Goal: Task Accomplishment & Management: Manage account settings

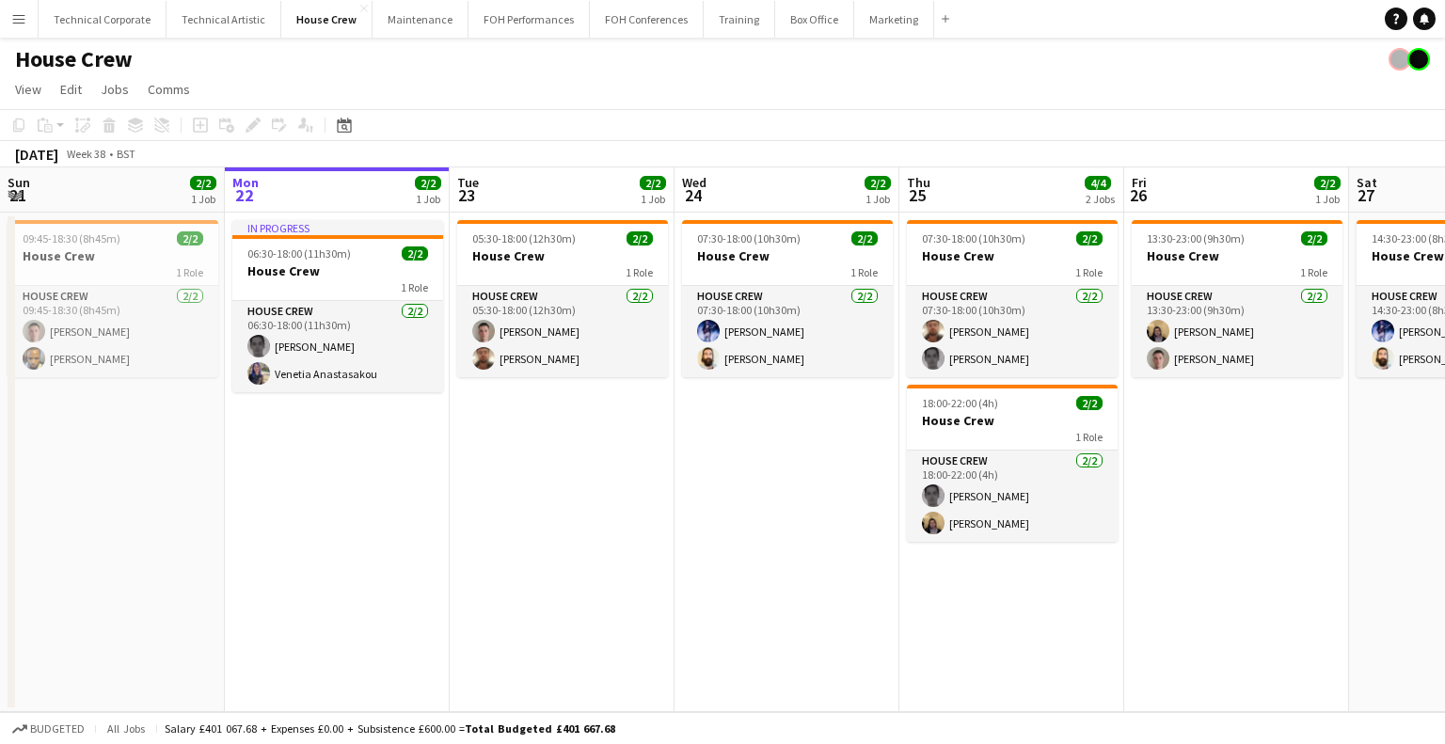
click at [24, 16] on app-icon "Menu" at bounding box center [18, 18] width 15 height 15
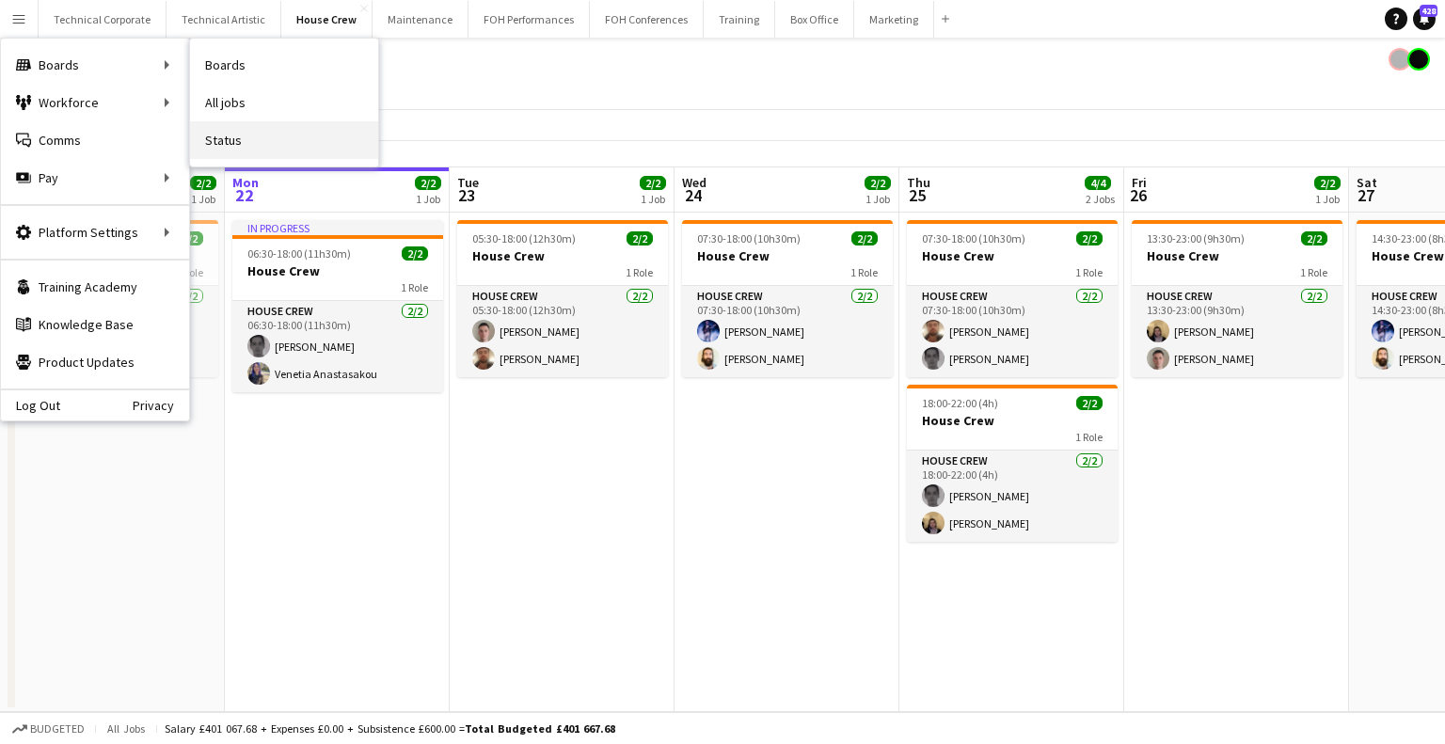
click at [263, 142] on link "Status" at bounding box center [284, 140] width 188 height 38
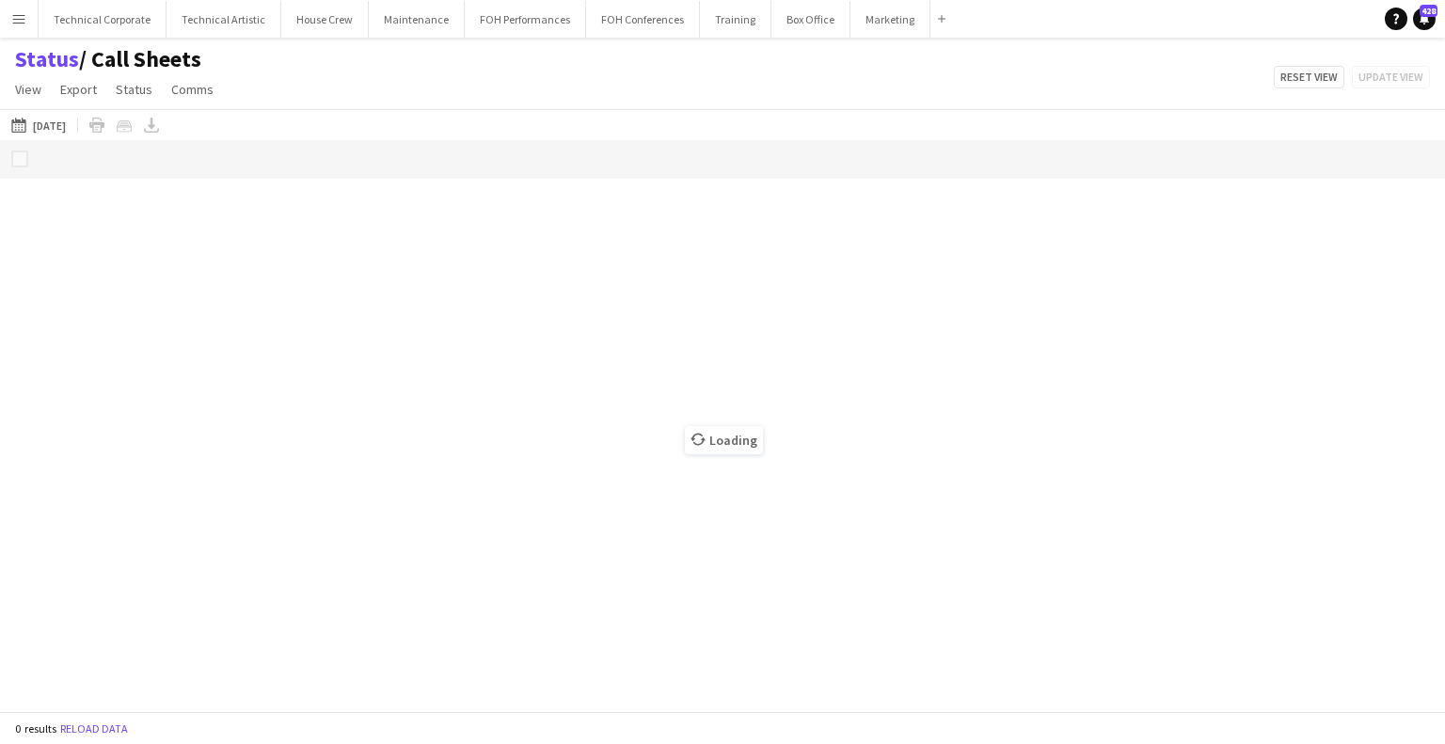
click at [52, 125] on button "22-09-2025 to 28-09-2025 08-05-2025" at bounding box center [39, 125] width 62 height 23
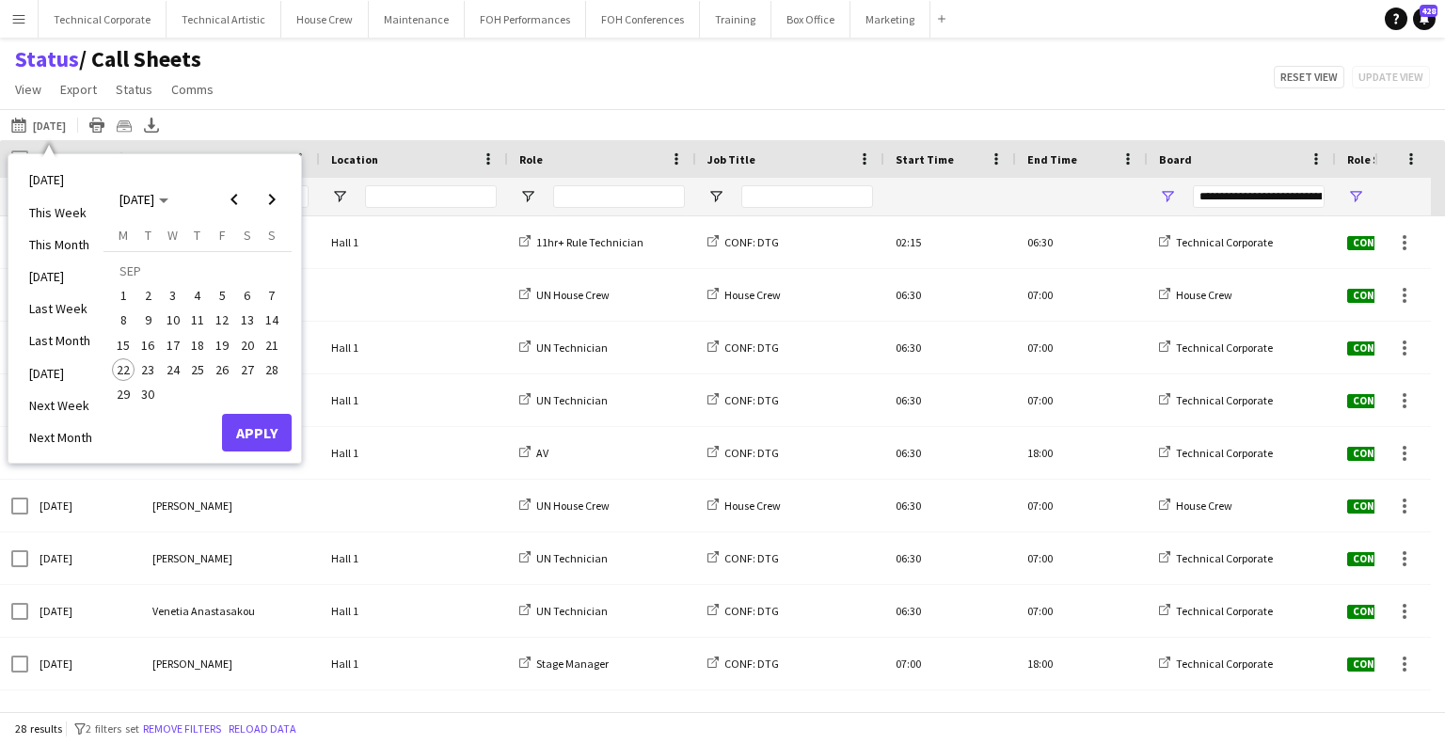
click at [158, 367] on button "23" at bounding box center [147, 370] width 24 height 24
click at [180, 370] on span "24" at bounding box center [173, 369] width 23 height 23
click at [277, 445] on button "Apply" at bounding box center [257, 433] width 70 height 38
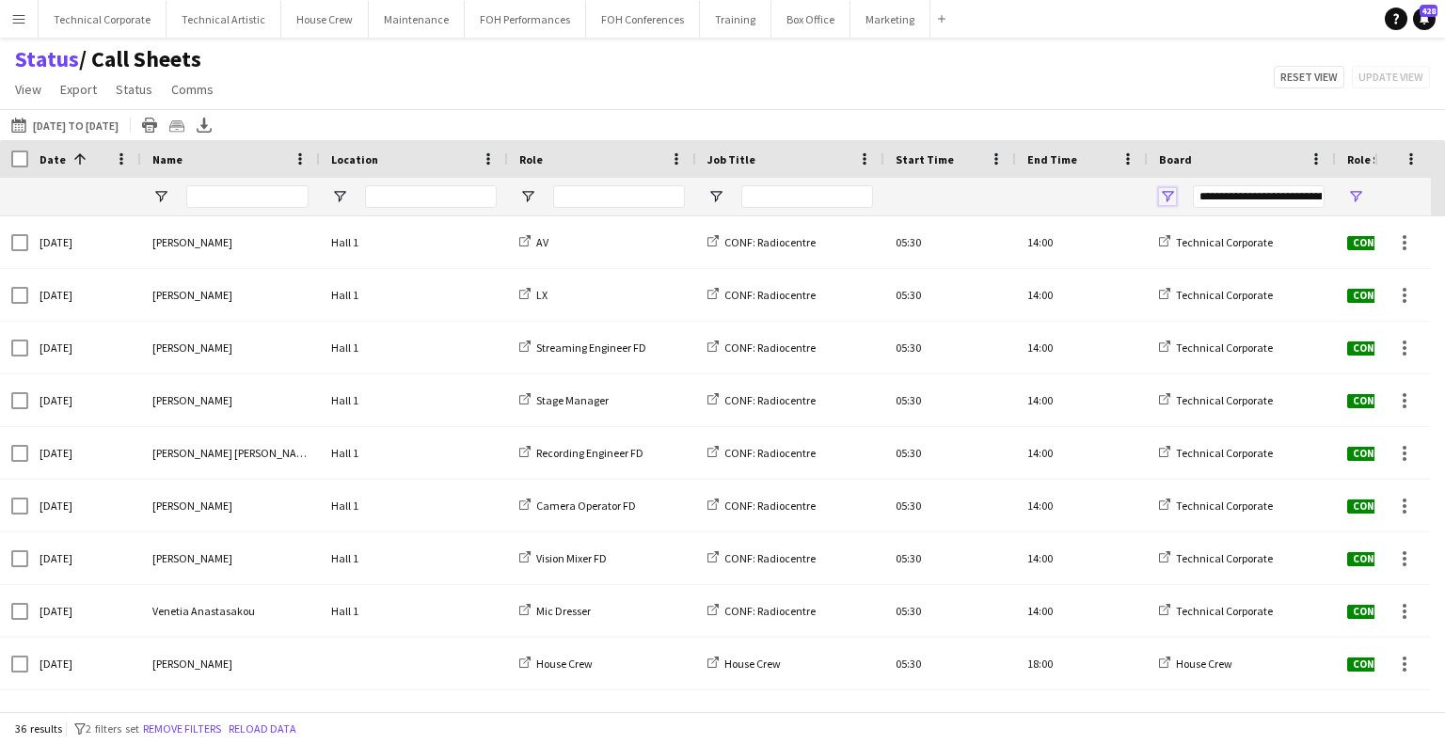
click at [1172, 192] on span "Open Filter Menu" at bounding box center [1167, 196] width 17 height 17
click at [1076, 100] on div "Status / Call Sheets View Views Default view Call Sheets GB View Weekly Staffin…" at bounding box center [722, 77] width 1445 height 64
click at [212, 127] on icon "Export XLSX" at bounding box center [204, 125] width 15 height 15
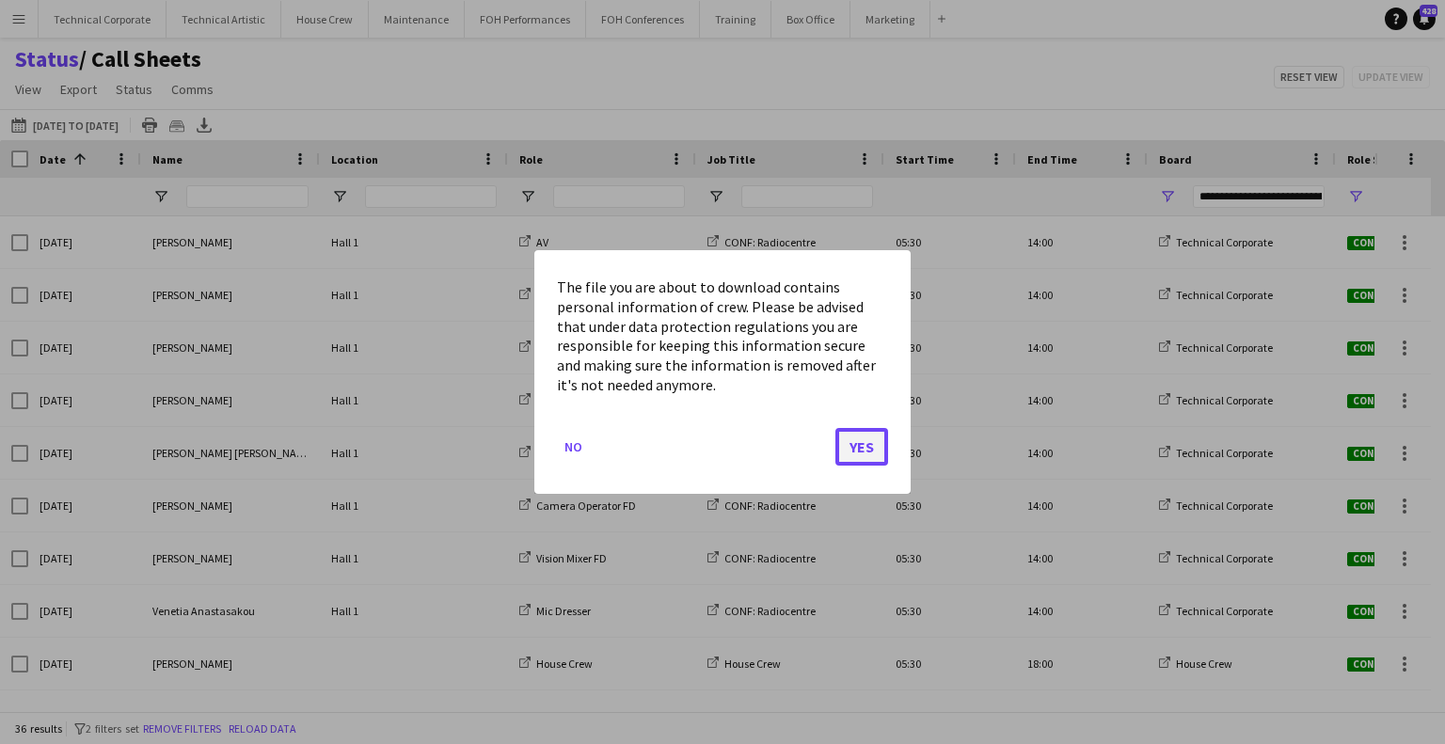
click at [866, 458] on button "Yes" at bounding box center [861, 447] width 53 height 38
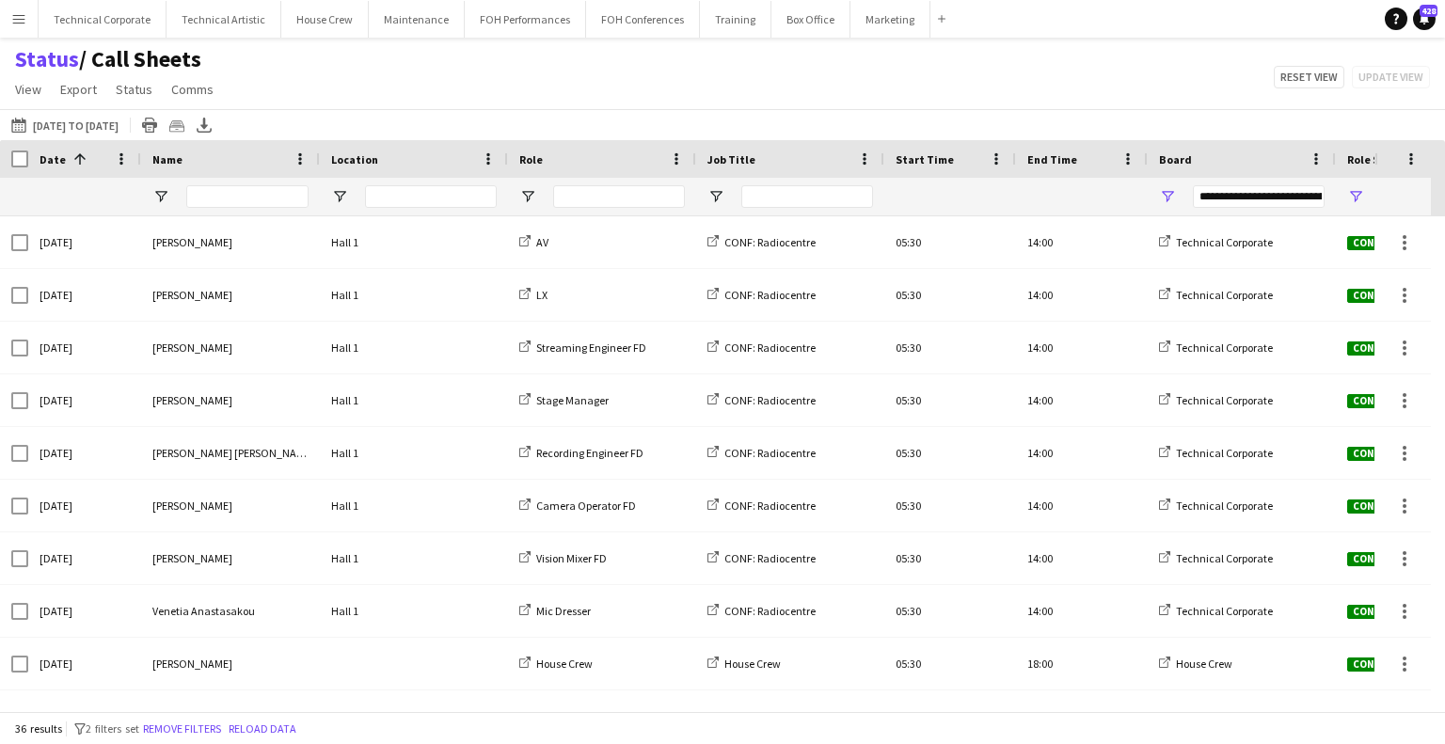
click at [1114, 72] on div "Status / Call Sheets View Views Default view Call Sheets GB View Weekly Staffin…" at bounding box center [722, 77] width 1445 height 64
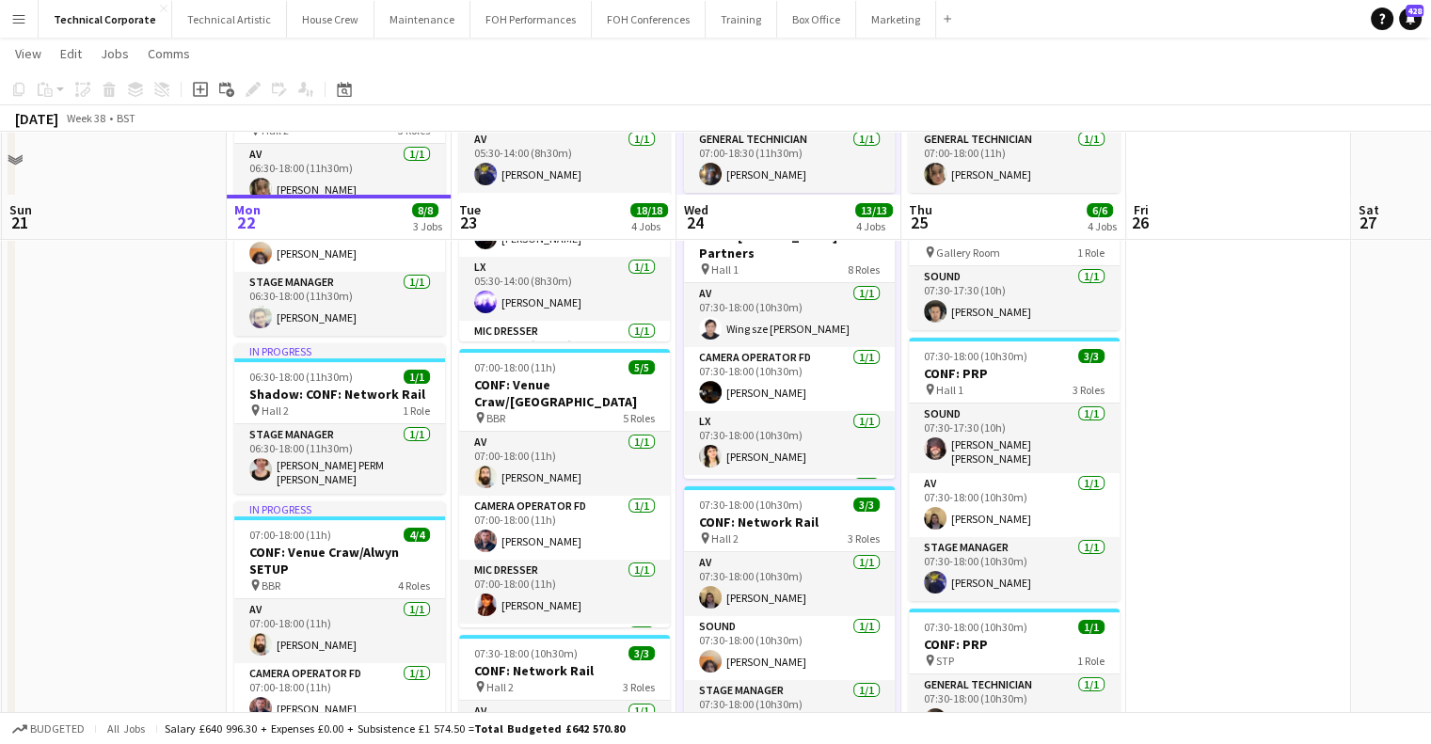
scroll to position [94, 0]
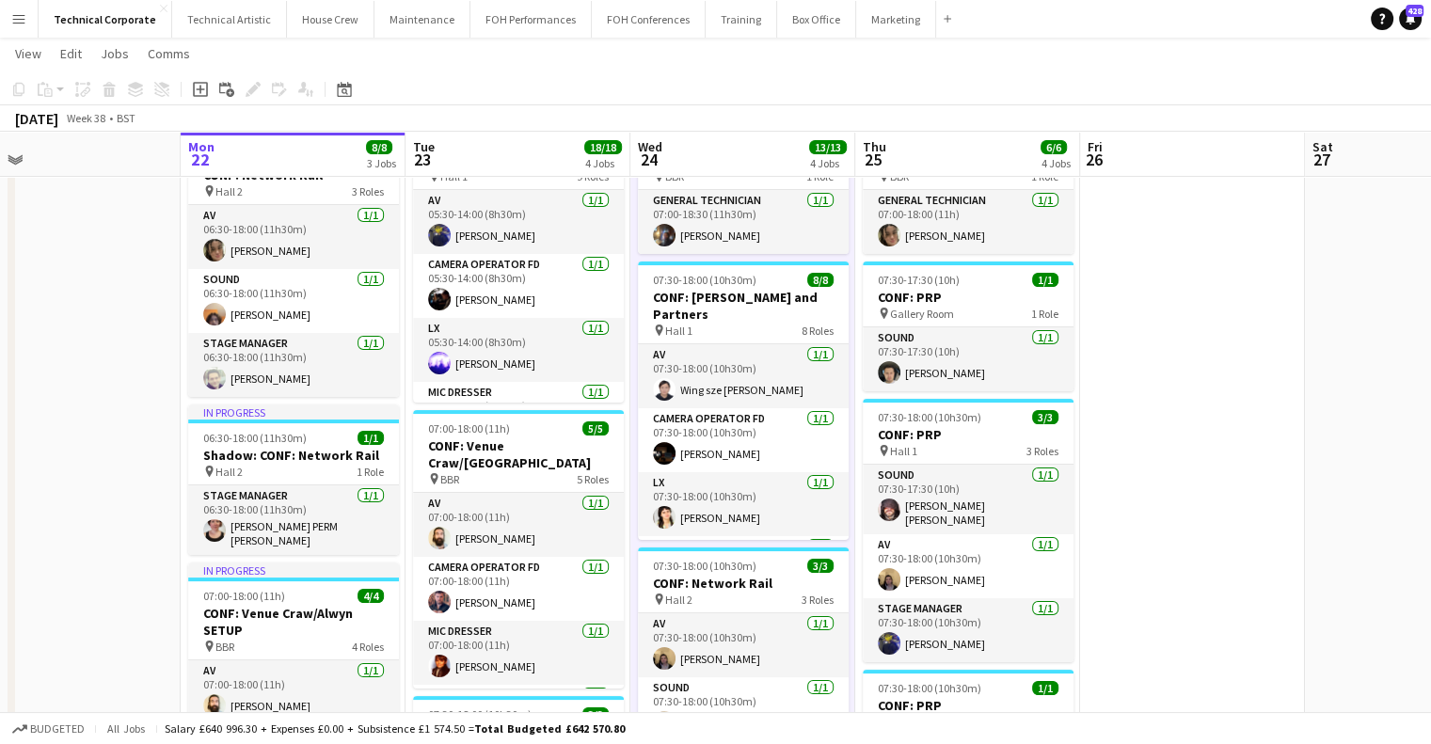
drag, startPoint x: 1169, startPoint y: 536, endPoint x: 1118, endPoint y: 544, distance: 52.3
click at [1123, 542] on app-calendar-viewport "Fri 19 Sat 20 Sun 21 Mon 22 8/8 3 Jobs Tue 23 18/18 4 Jobs Wed 24 13/13 4 Jobs …" at bounding box center [715, 571] width 1431 height 1185
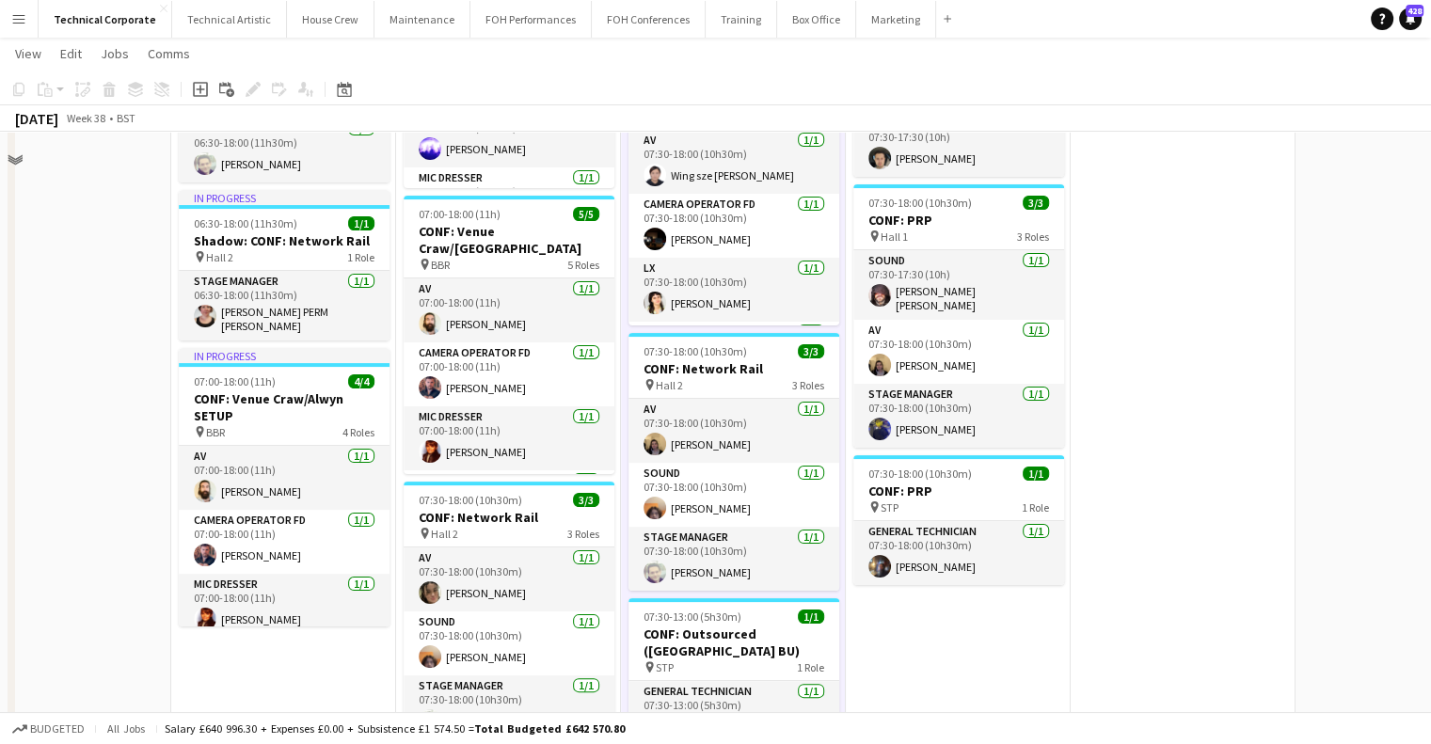
scroll to position [0, 0]
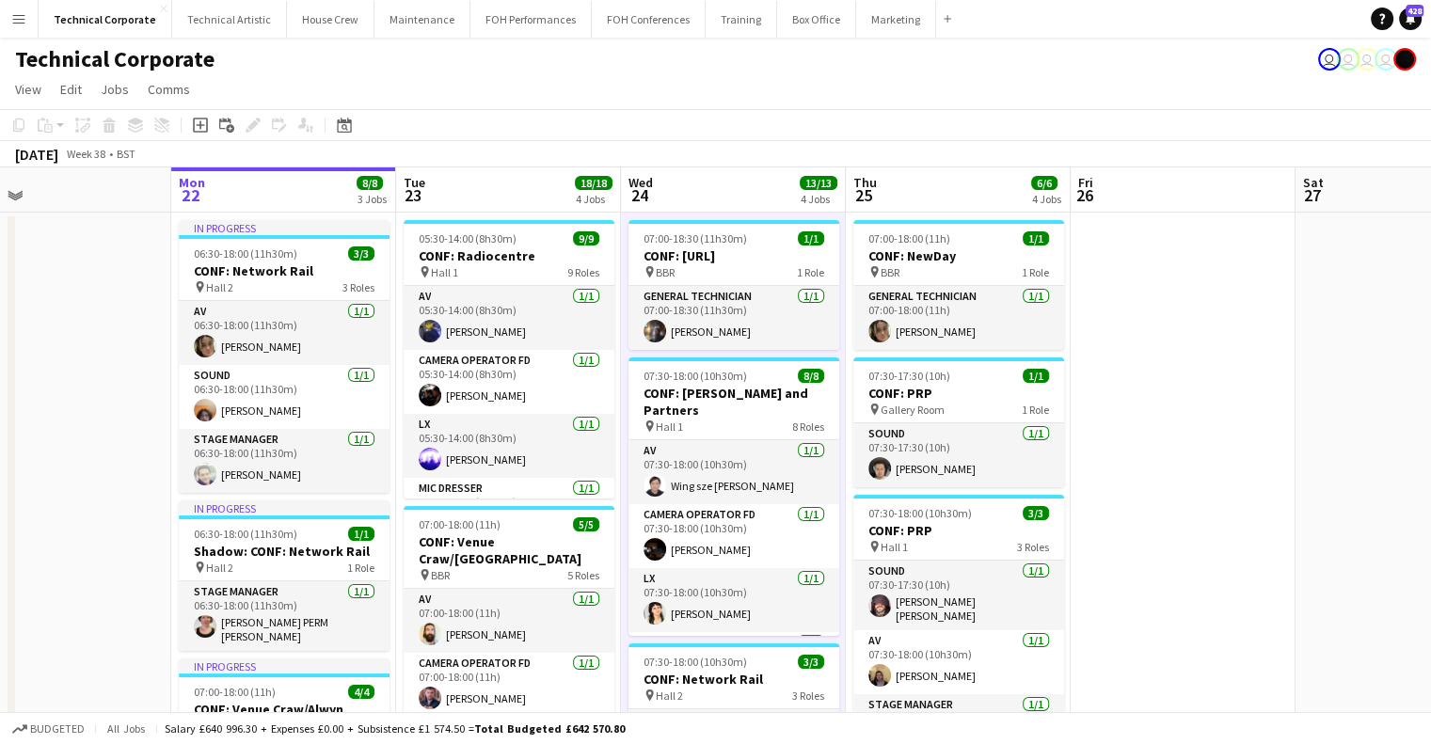
click at [1154, 452] on app-date-cell at bounding box center [1183, 736] width 225 height 1047
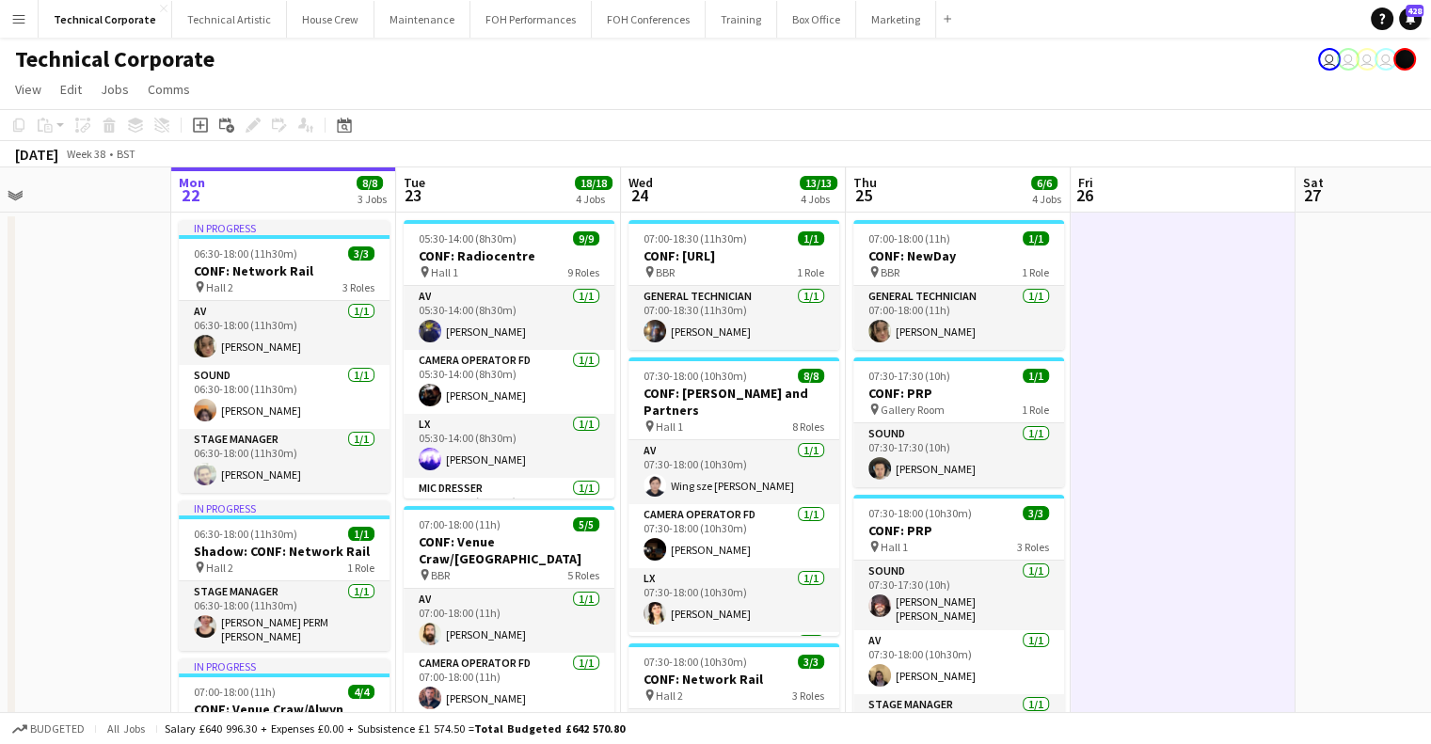
click at [1154, 453] on app-date-cell at bounding box center [1183, 736] width 225 height 1047
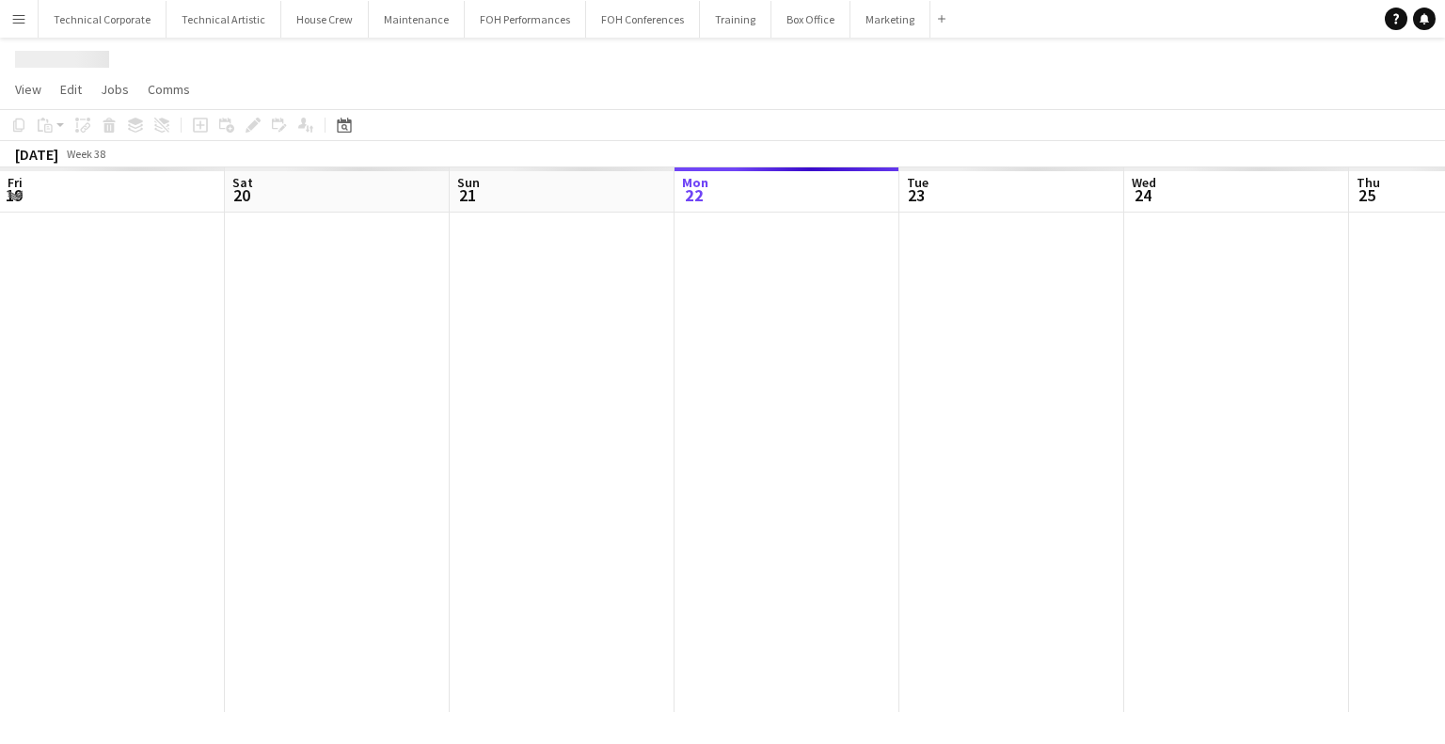
scroll to position [0, 450]
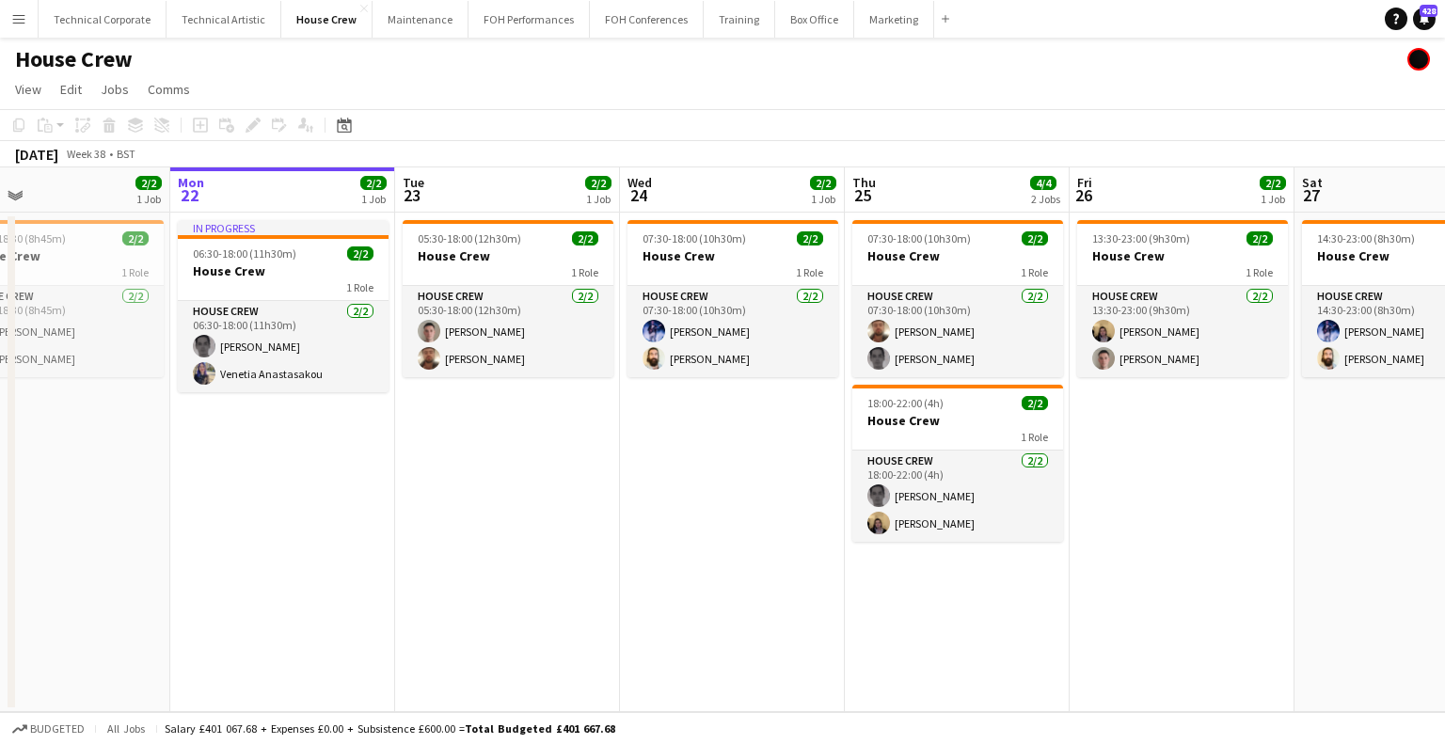
drag, startPoint x: 615, startPoint y: 445, endPoint x: 587, endPoint y: 472, distance: 39.3
click at [559, 456] on app-calendar-viewport "Fri 19 2/2 1 Job Sat 20 4/4 2 Jobs Sun 21 2/2 1 Job Mon 22 2/2 1 Job Tue 23 2/2…" at bounding box center [722, 439] width 1445 height 545
